Goal: Task Accomplishment & Management: Complete application form

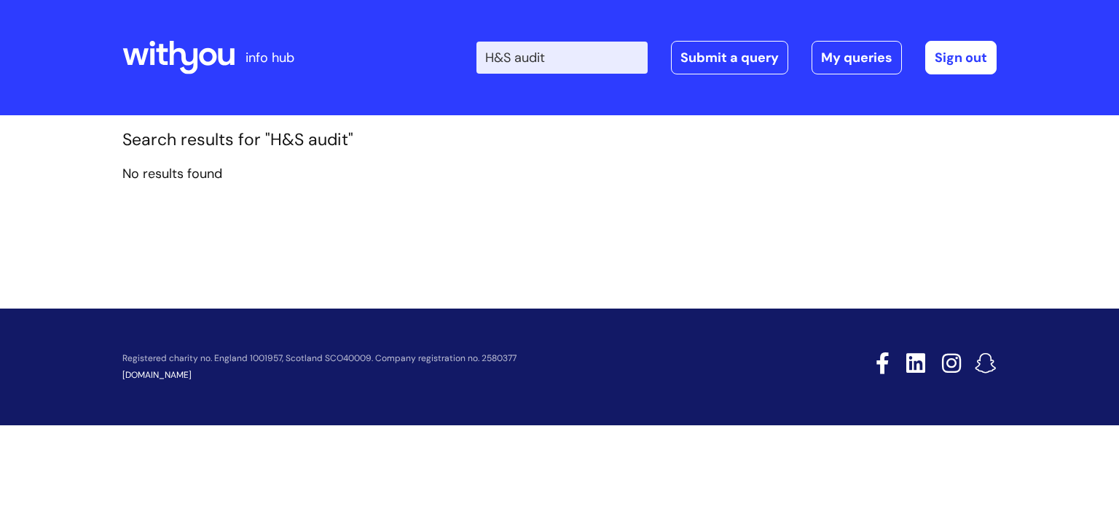
click at [579, 55] on input "H&S audit" at bounding box center [562, 58] width 171 height 32
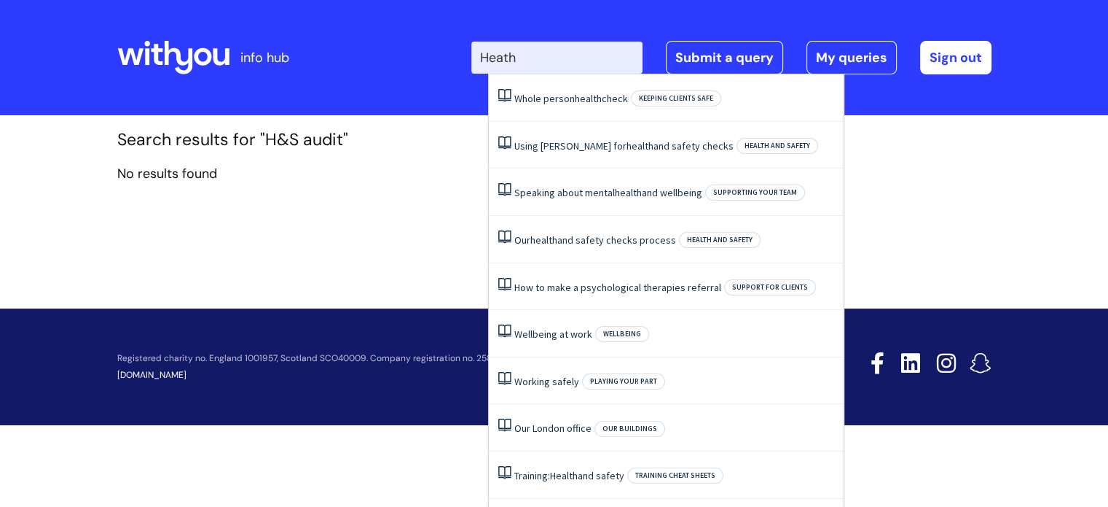
type input "Heath"
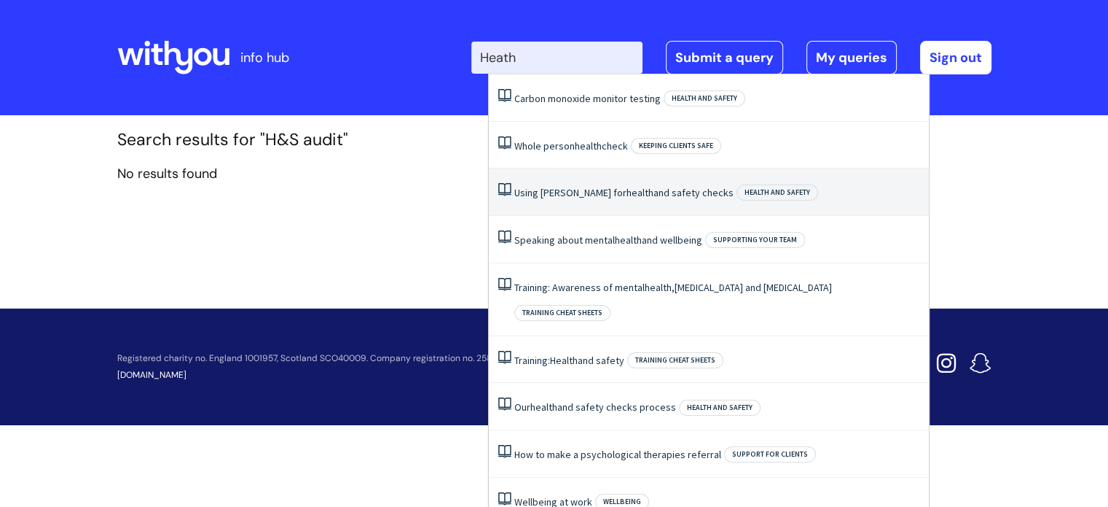
click at [551, 192] on link "Using Ulysses for health and safety checks" at bounding box center [624, 192] width 219 height 13
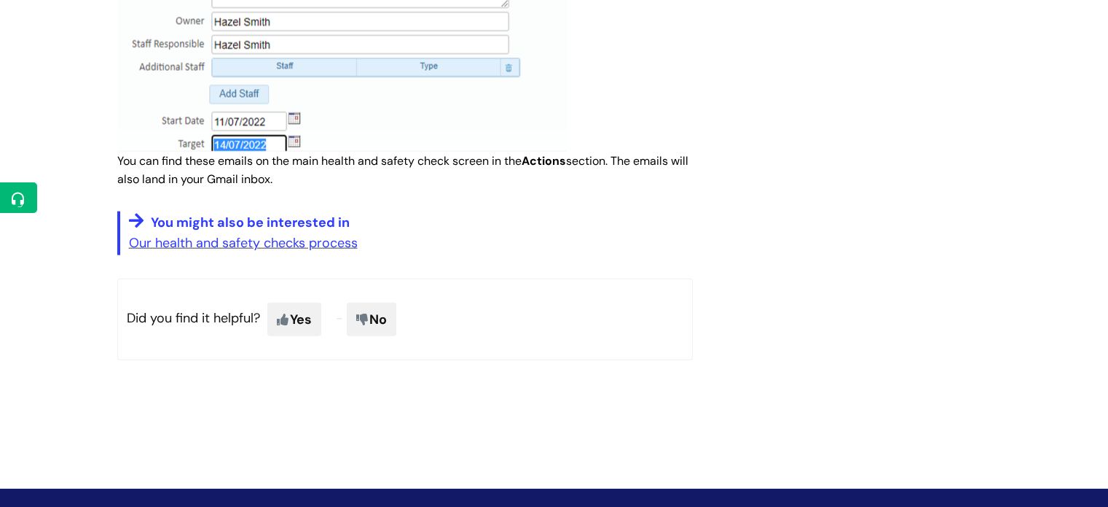
scroll to position [3341, 0]
click at [220, 246] on link "Our health and safety checks process" at bounding box center [243, 242] width 229 height 17
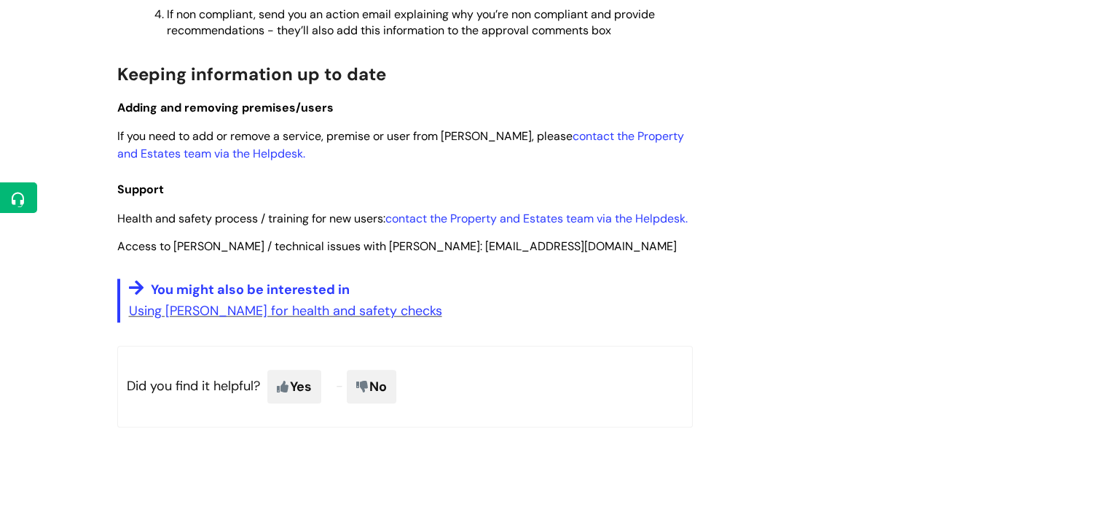
scroll to position [1251, 0]
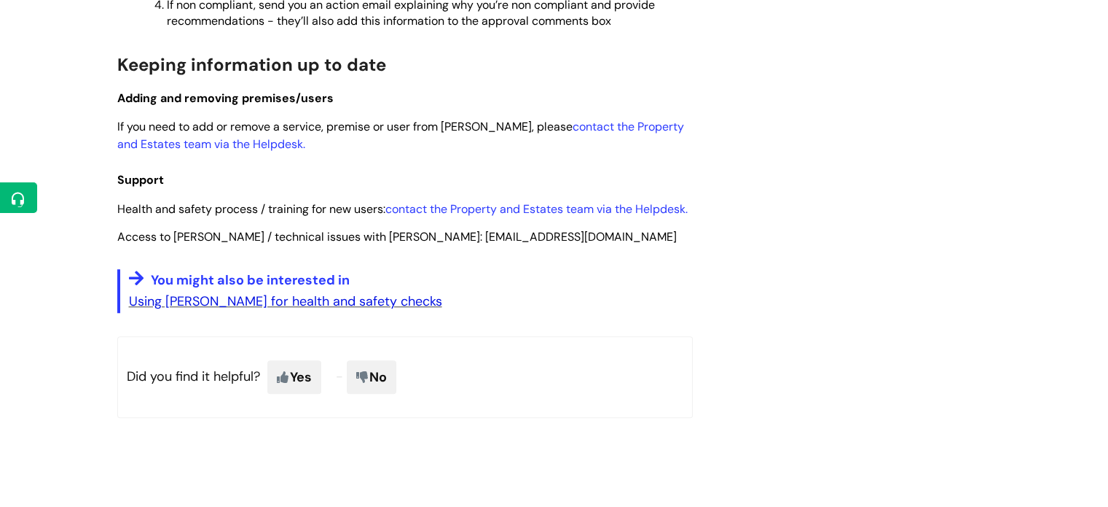
click at [286, 292] on link "Using [PERSON_NAME] for health and safety checks" at bounding box center [285, 300] width 313 height 17
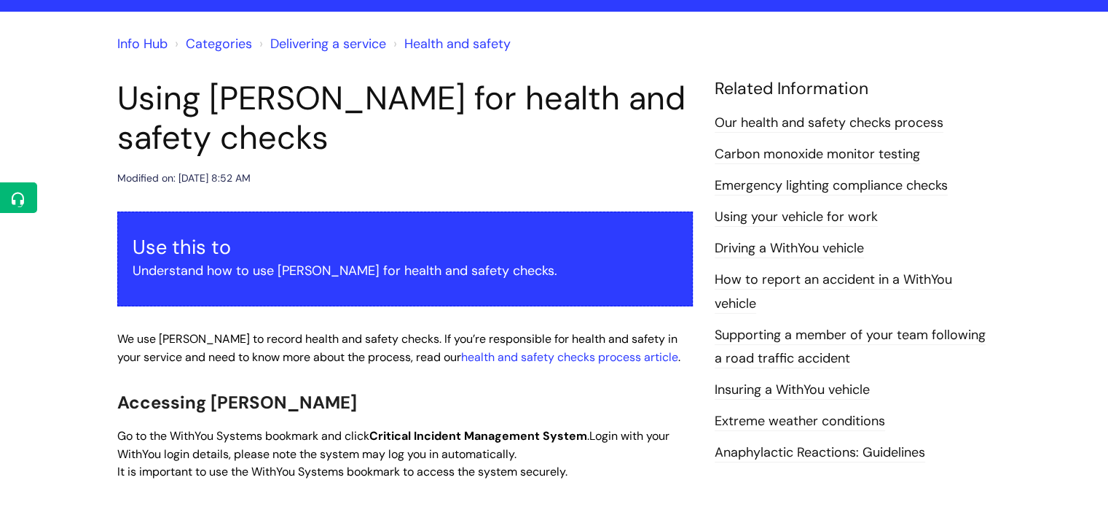
scroll to position [101, 0]
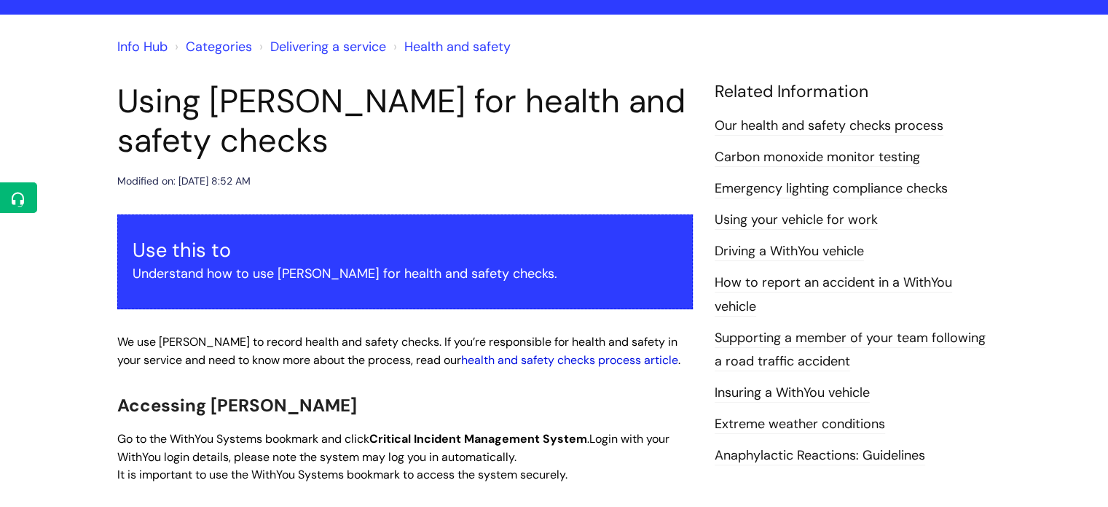
click at [498, 360] on link "health and safety checks process article" at bounding box center [569, 359] width 217 height 15
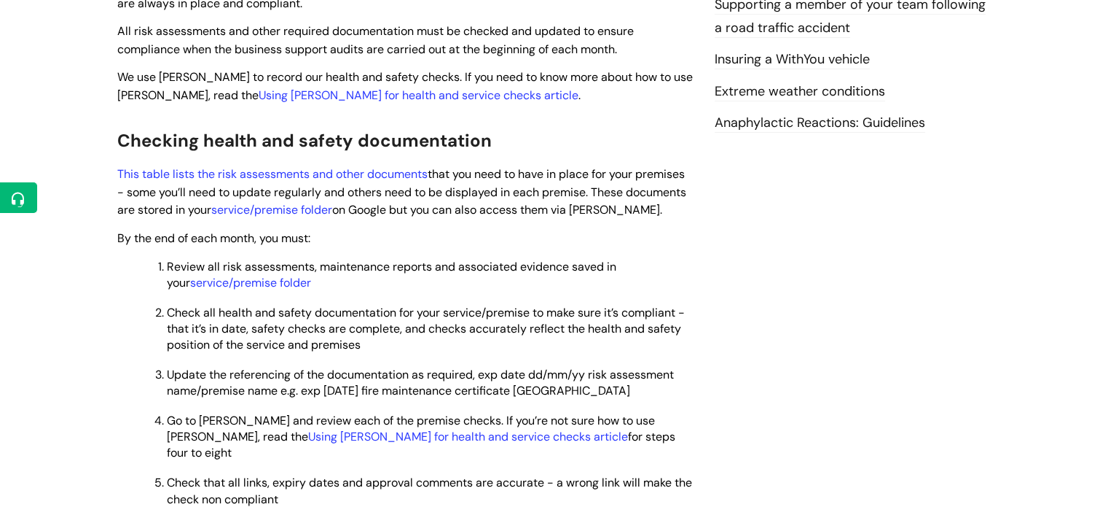
scroll to position [431, 0]
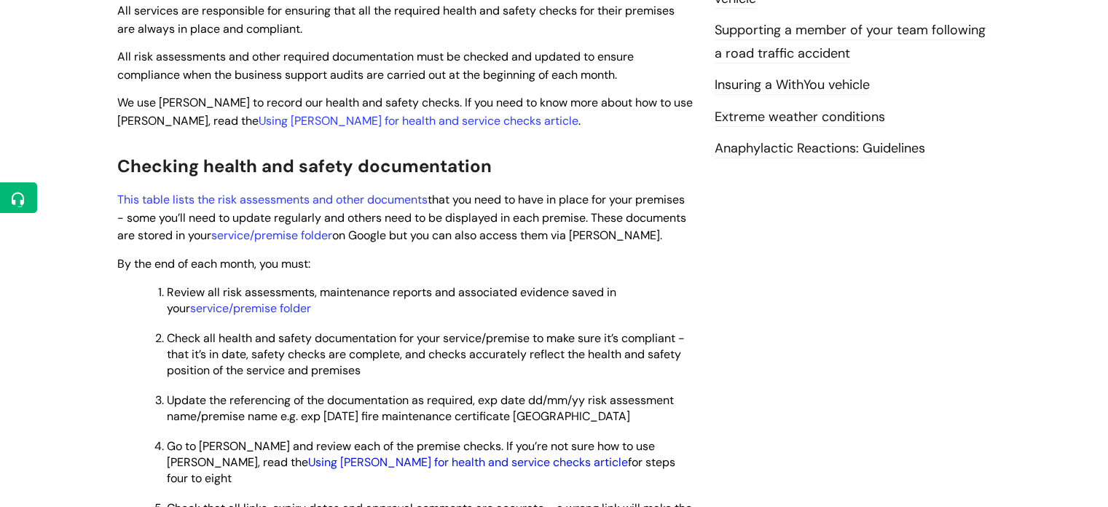
click at [308, 454] on link "Using Ulysses for health and service checks article" at bounding box center [468, 461] width 320 height 15
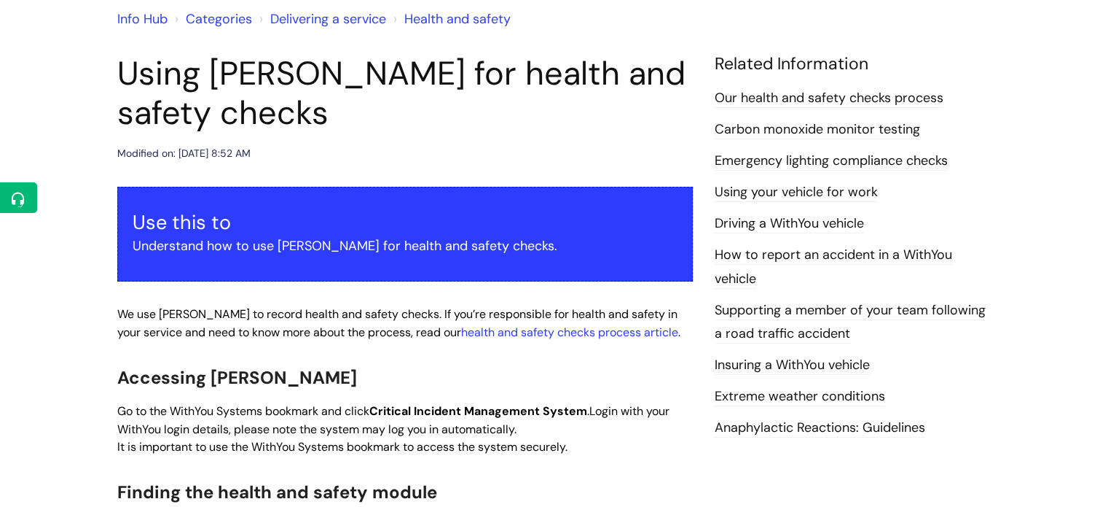
scroll to position [157, 0]
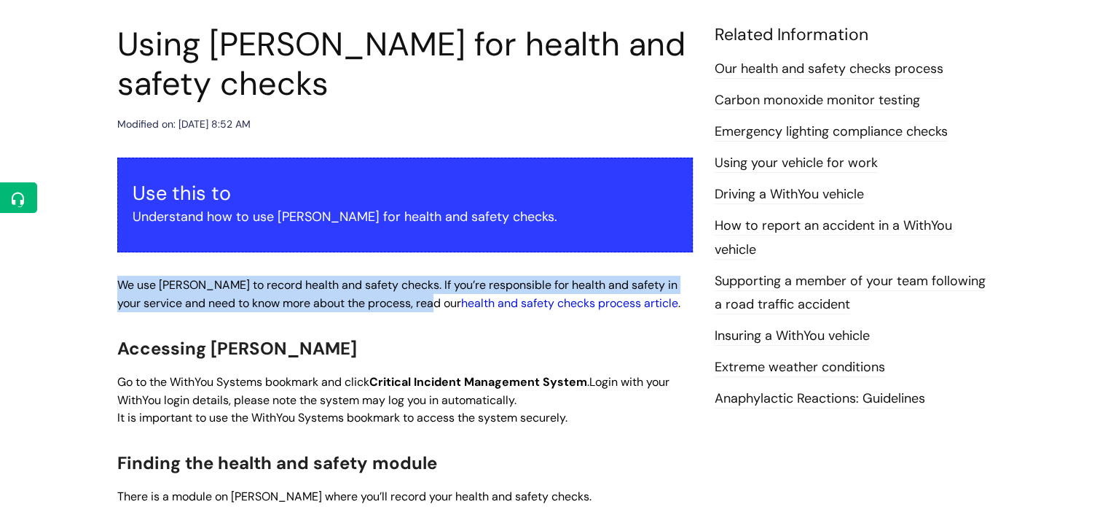
drag, startPoint x: 117, startPoint y: 281, endPoint x: 445, endPoint y: 308, distance: 329.1
click at [445, 308] on span "We use [PERSON_NAME] to record health and safety checks. If you’re responsible …" at bounding box center [398, 294] width 563 height 34
copy span "We use Ulysses to record health and safety checks. If you’re responsible for he…"
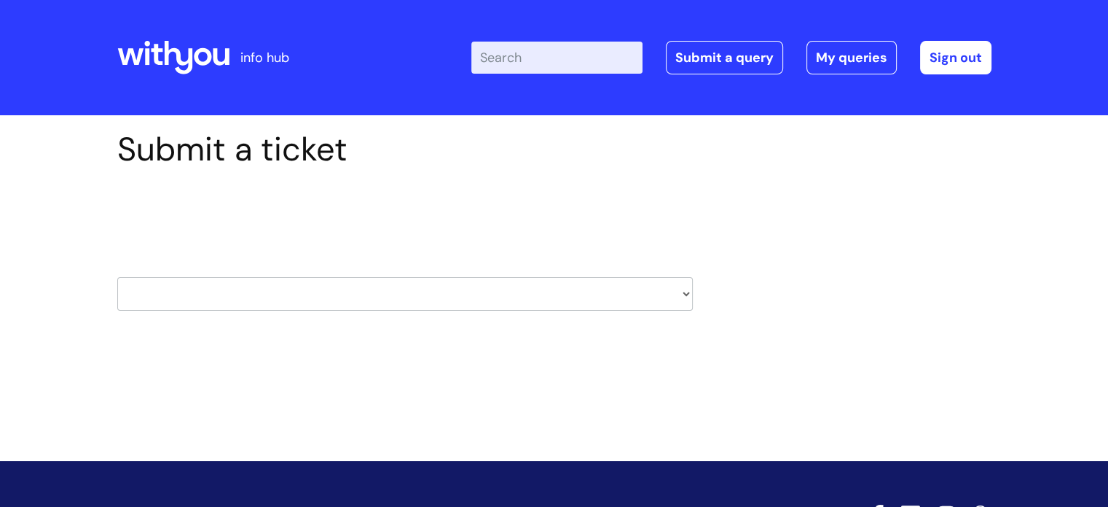
click at [683, 294] on select "HR / People IT and Support Clinical Drug Alerts Finance Accounts Data Support T…" at bounding box center [405, 294] width 576 height 34
select select "property_&_estates"
click at [117, 277] on select "HR / People IT and Support Clinical Drug Alerts Finance Accounts Data Support T…" at bounding box center [405, 294] width 576 height 34
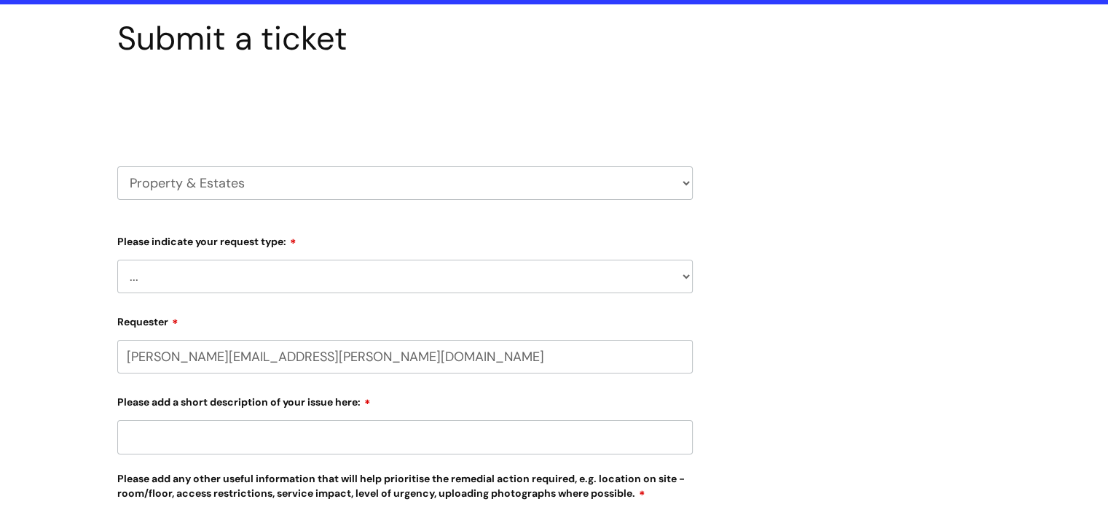
scroll to position [112, 0]
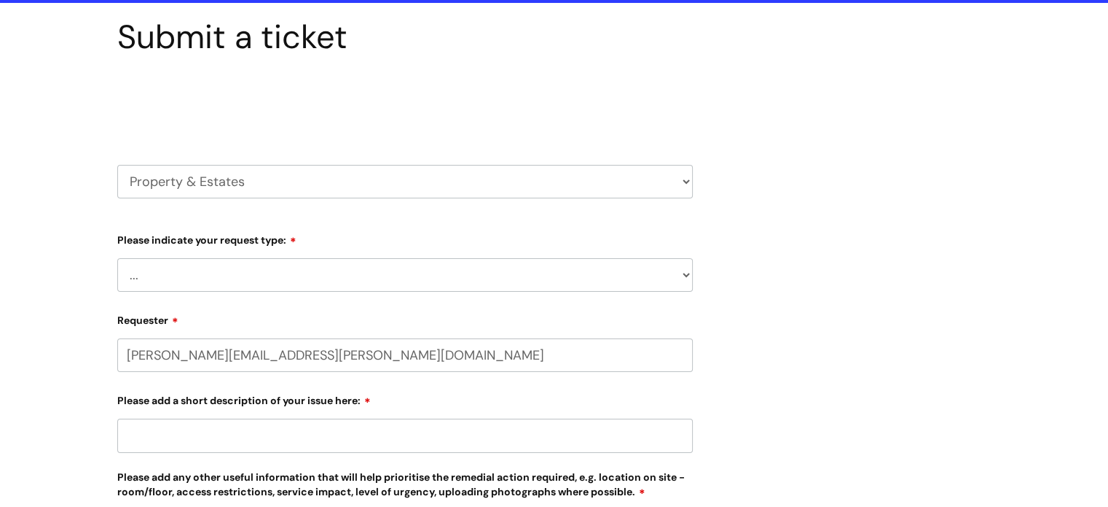
click at [682, 278] on select "... Facilities Support Lease/ Tenancy Agreements Health & Safety and Environmen…" at bounding box center [405, 275] width 576 height 34
click at [682, 276] on select "... Facilities Support Lease/ Tenancy Agreements Health & Safety and Environmen…" at bounding box center [405, 275] width 576 height 34
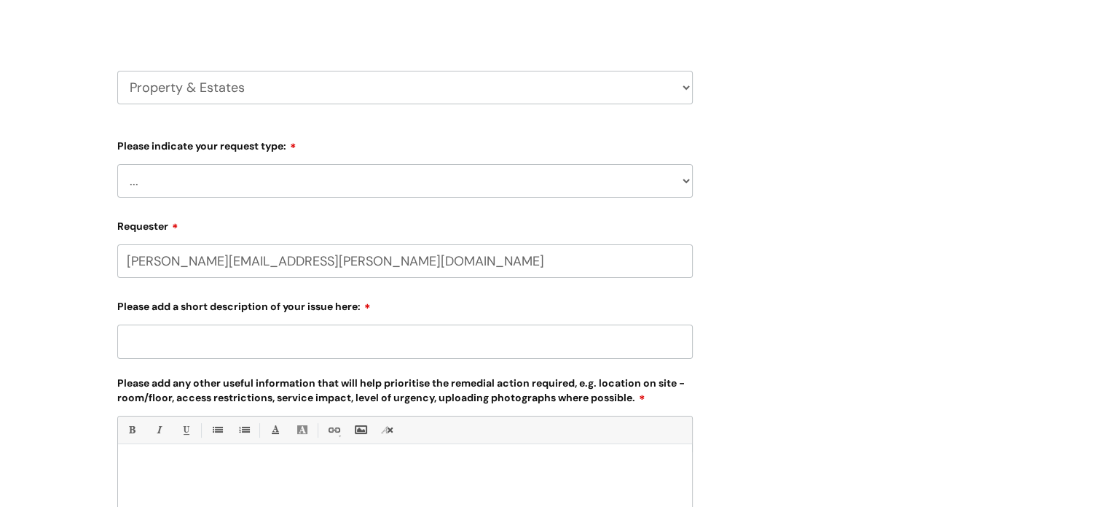
scroll to position [219, 0]
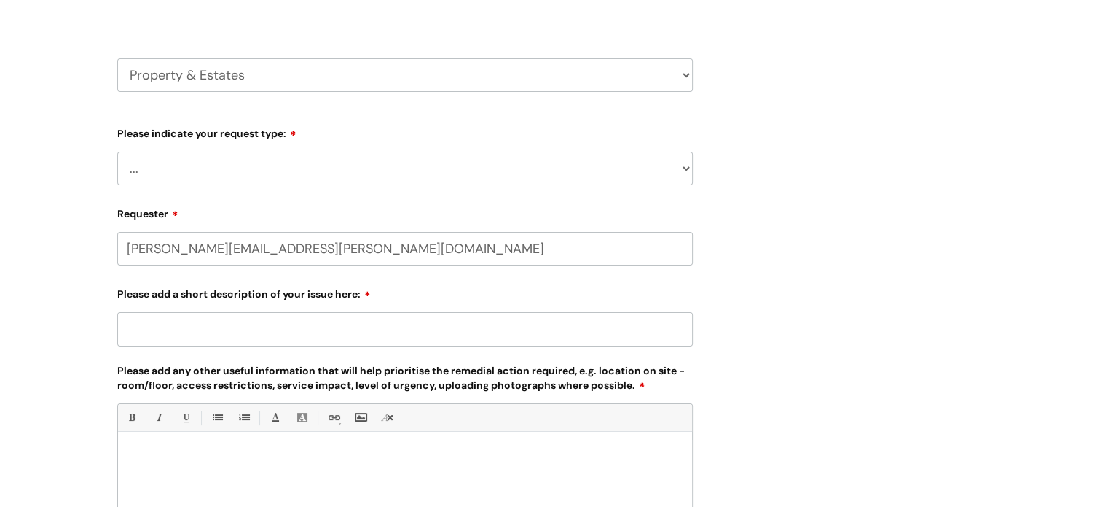
click at [686, 171] on select "... Facilities Support Lease/ Tenancy Agreements Health & Safety and Environmen…" at bounding box center [405, 169] width 576 height 34
click at [117, 152] on select "... Facilities Support Lease/ Tenancy Agreements Health & Safety and Environmen…" at bounding box center [405, 169] width 576 height 34
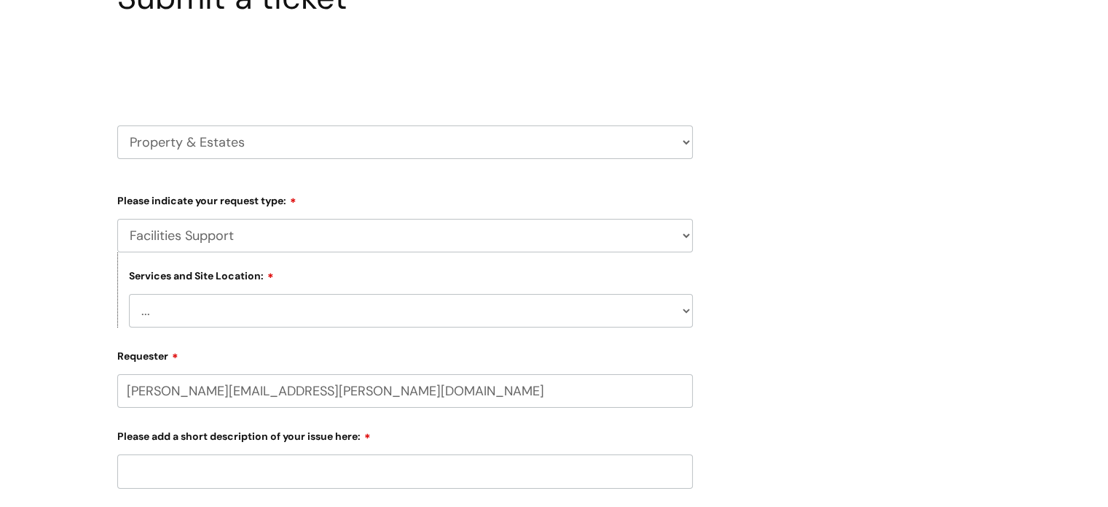
scroll to position [152, 0]
click at [684, 238] on select "... Facilities Support Lease/ Tenancy Agreements Health & Safety and Environmen…" at bounding box center [405, 236] width 576 height 34
select select "Health & Safety and Environmental"
click at [117, 219] on select "... Facilities Support Lease/ Tenancy Agreements Health & Safety and Environmen…" at bounding box center [405, 236] width 576 height 34
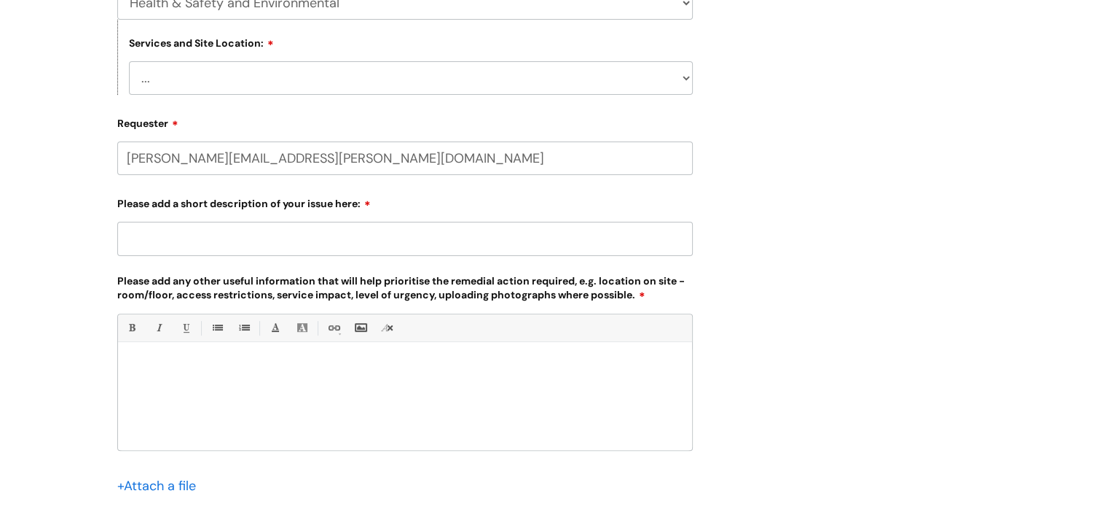
scroll to position [385, 0]
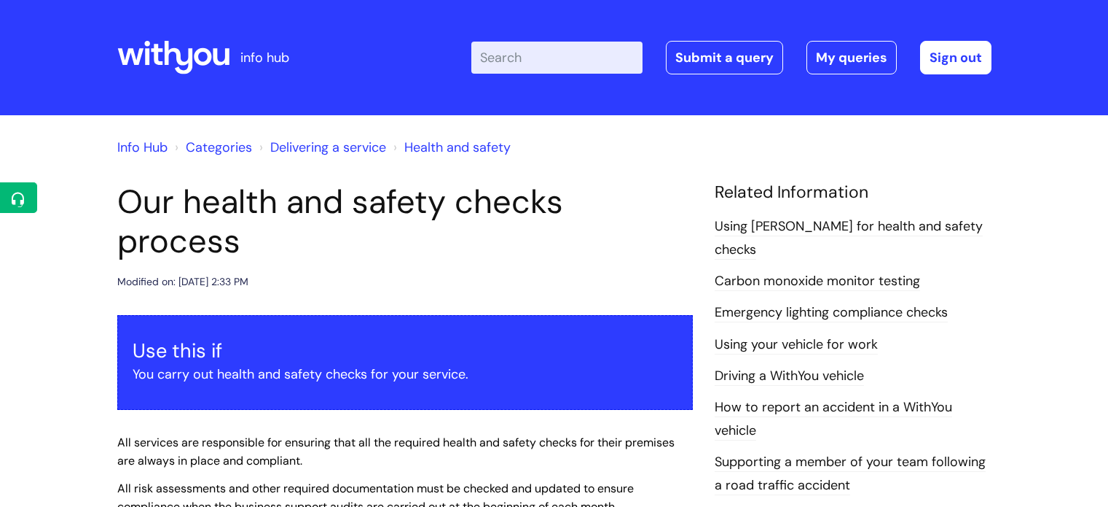
scroll to position [1251, 0]
